Goal: Entertainment & Leisure: Consume media (video, audio)

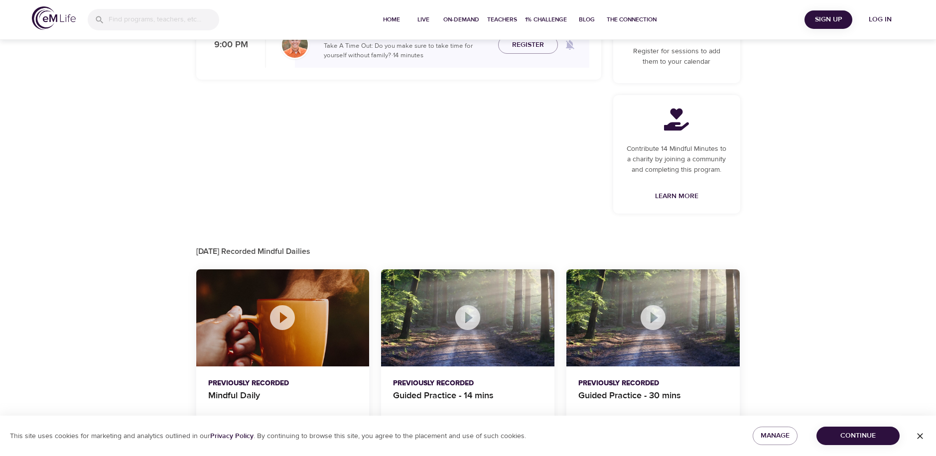
scroll to position [280, 0]
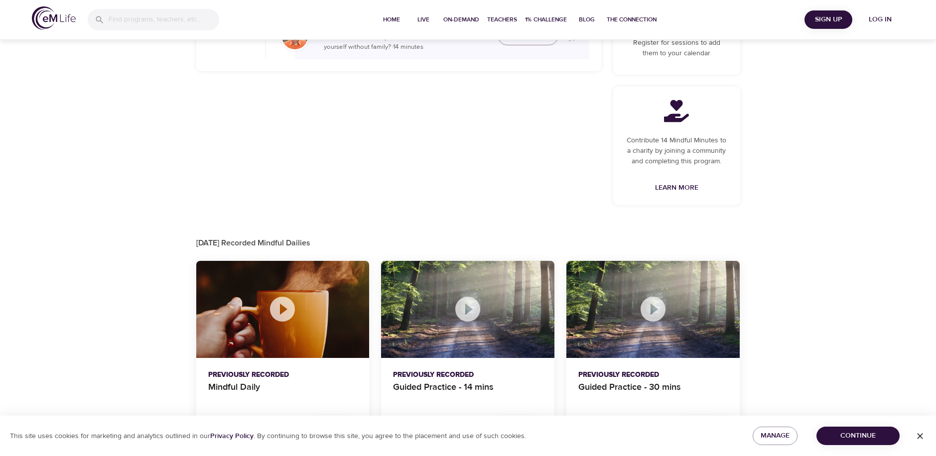
click at [279, 311] on icon at bounding box center [282, 309] width 25 height 25
click at [286, 314] on icon at bounding box center [282, 309] width 25 height 25
click at [266, 375] on p "Previously Recorded" at bounding box center [282, 375] width 149 height 10
click at [226, 389] on p "Mindful Daily" at bounding box center [282, 392] width 149 height 24
click at [920, 435] on icon "button" at bounding box center [920, 436] width 10 height 10
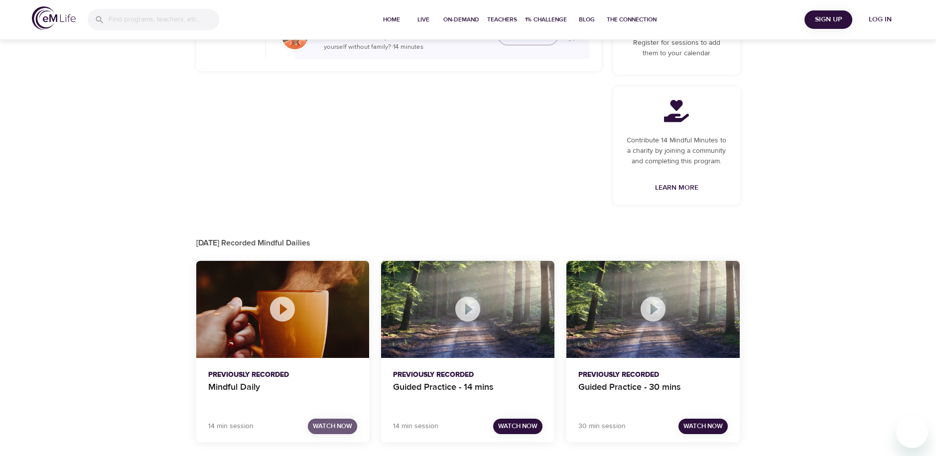
click at [327, 428] on span "Watch Now" at bounding box center [332, 426] width 39 height 11
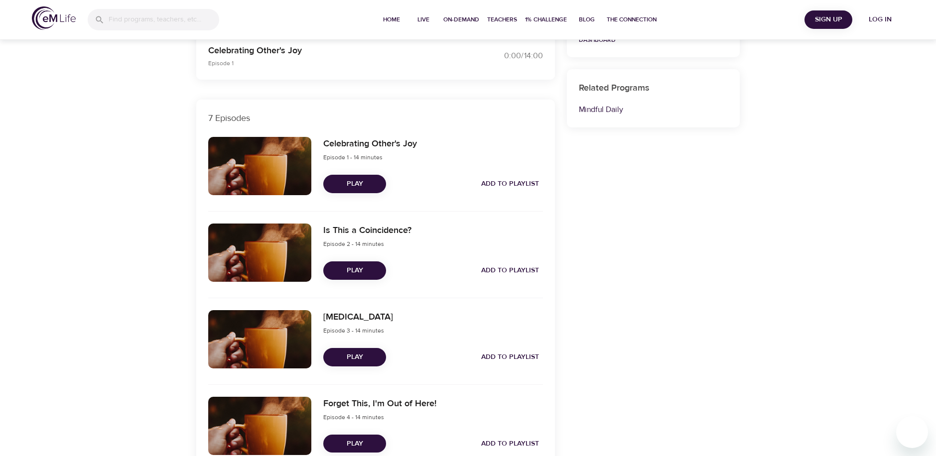
click at [357, 188] on span "Play" at bounding box center [354, 184] width 47 height 12
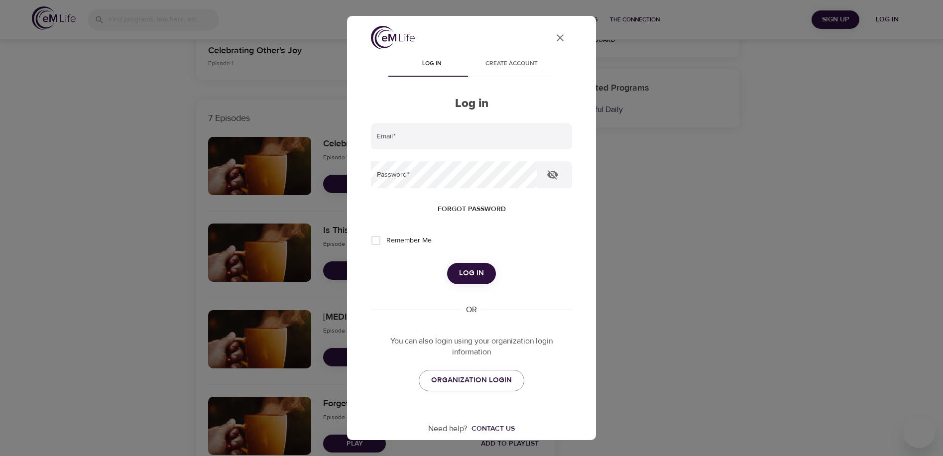
click at [555, 37] on icon "User Profile" at bounding box center [560, 38] width 12 height 12
